Goal: Task Accomplishment & Management: Manage account settings

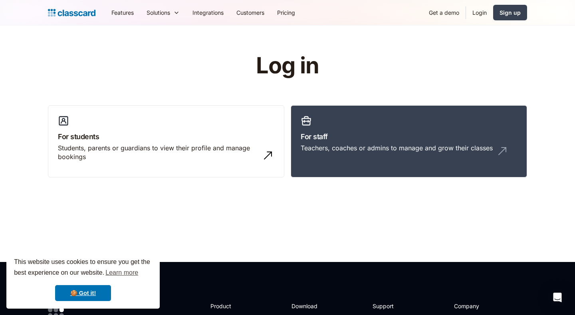
click at [481, 14] on link "Login" at bounding box center [479, 13] width 27 height 18
click at [365, 144] on div "Teachers, coaches or admins to manage and grow their classes" at bounding box center [396, 148] width 192 height 9
click at [330, 142] on link "For staff Teachers, coaches or admins to manage and grow their classes" at bounding box center [408, 141] width 236 height 73
